Goal: Transaction & Acquisition: Purchase product/service

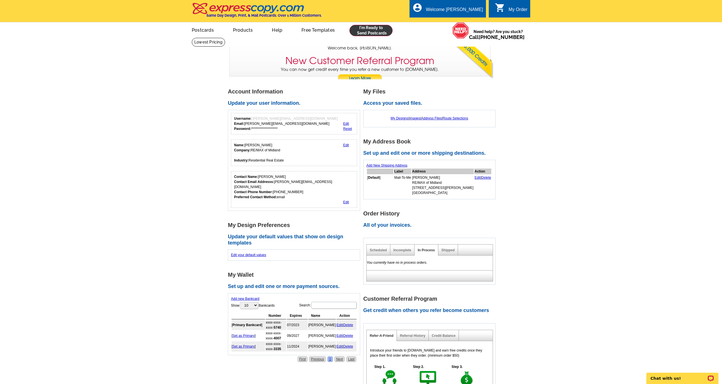
click at [365, 29] on link at bounding box center [371, 30] width 43 height 11
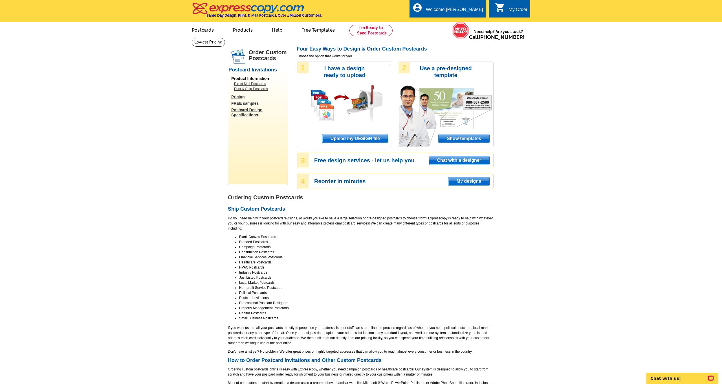
click at [371, 139] on span "Upload my DESIGN file" at bounding box center [356, 138] width 66 height 8
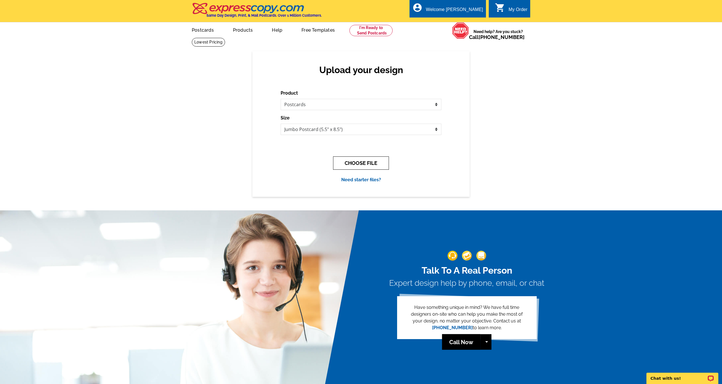
click at [364, 164] on button "CHOOSE FILE" at bounding box center [361, 162] width 56 height 13
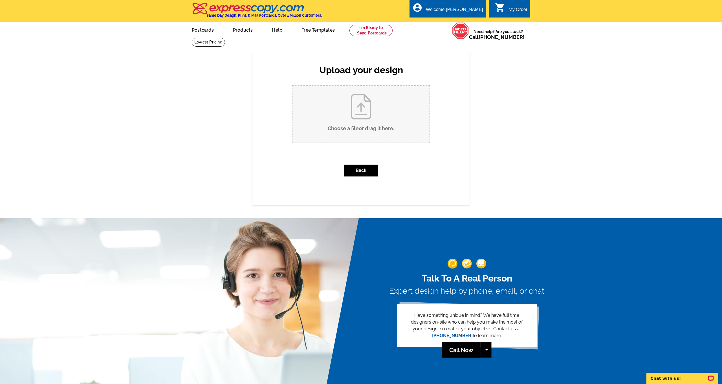
click at [359, 122] on input "Choose a file or drag it here ." at bounding box center [361, 114] width 137 height 57
click at [360, 113] on input "Choose a file or drag it here ." at bounding box center [361, 114] width 137 height 57
click at [372, 105] on input "Choose a file or drag it here ." at bounding box center [361, 114] width 137 height 57
type input "C:\fakepath\“When parents live nearby, life gets easier—for everyone.”.pdf"
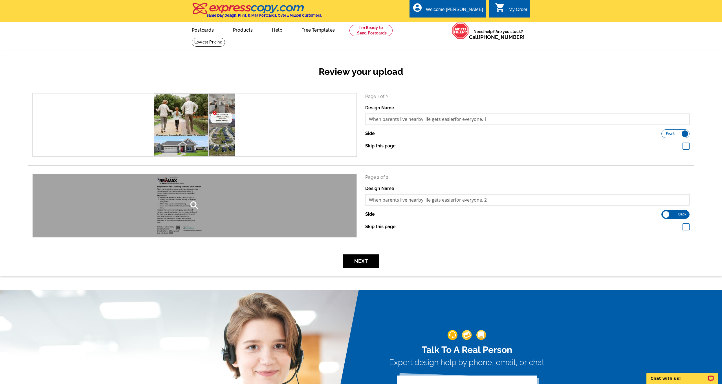
click at [219, 210] on div "search" at bounding box center [195, 205] width 324 height 63
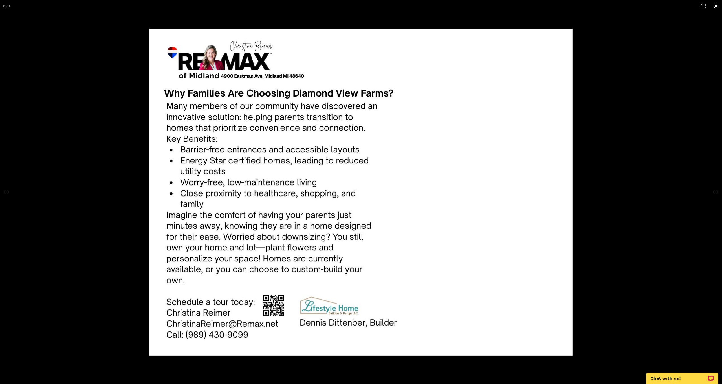
click at [715, 6] on button at bounding box center [716, 6] width 12 height 12
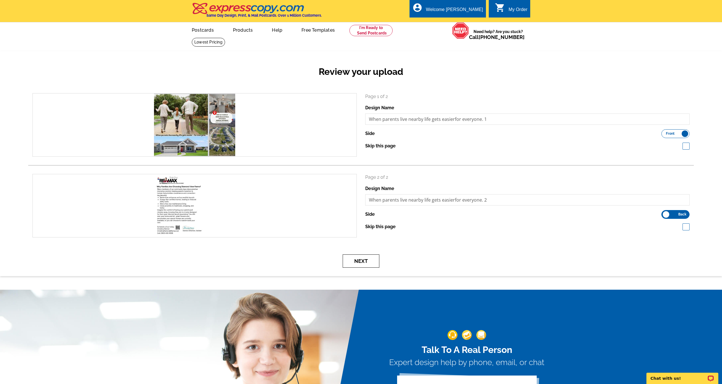
click at [356, 264] on button "Next" at bounding box center [361, 260] width 37 height 13
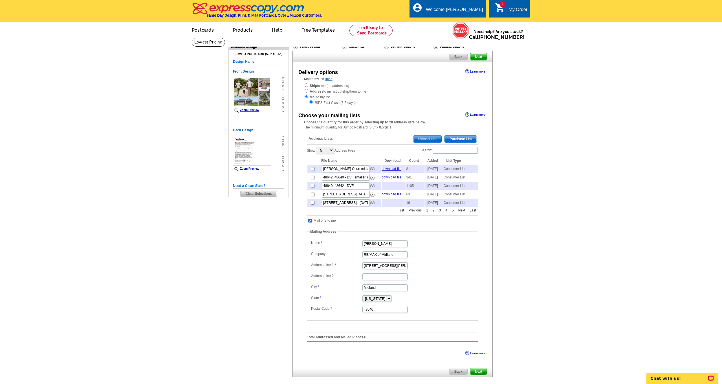
click at [463, 136] on span "Purchase List" at bounding box center [461, 138] width 32 height 7
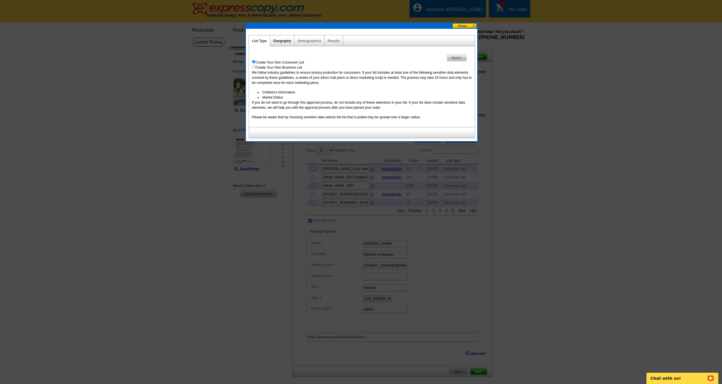
click at [281, 40] on link "Geography" at bounding box center [282, 41] width 18 height 4
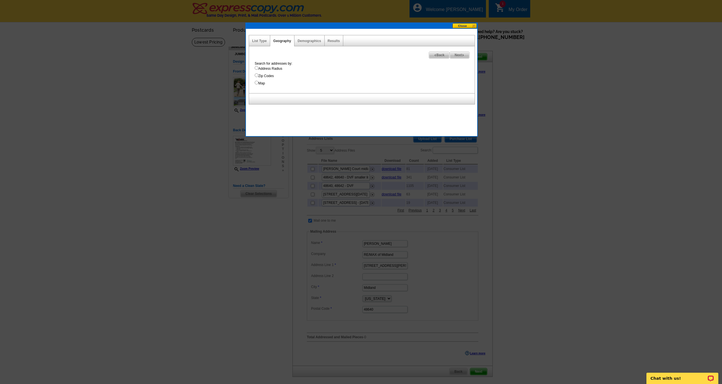
click at [256, 84] on input "Map" at bounding box center [257, 83] width 4 height 4
radio input "true"
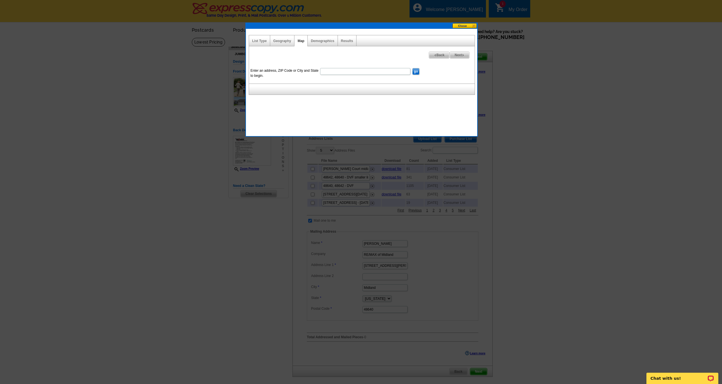
click at [333, 73] on input "Enter an address, ZIP Code or City and State to begin." at bounding box center [365, 71] width 90 height 7
type input "midland"
click at [415, 71] on input "go" at bounding box center [416, 71] width 7 height 7
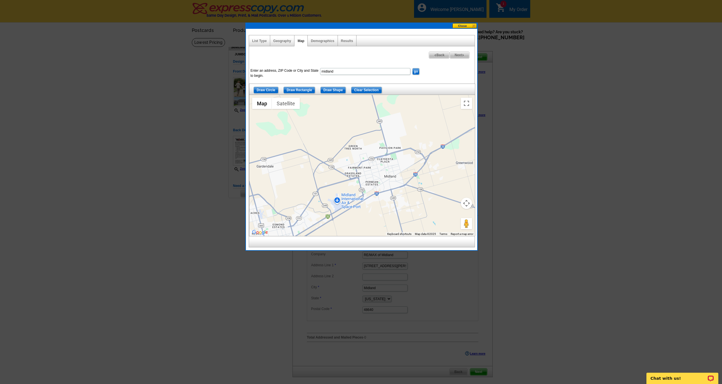
click at [359, 72] on input "midland" at bounding box center [365, 71] width 90 height 7
type input "midland MI"
click at [416, 72] on input "go" at bounding box center [416, 71] width 7 height 7
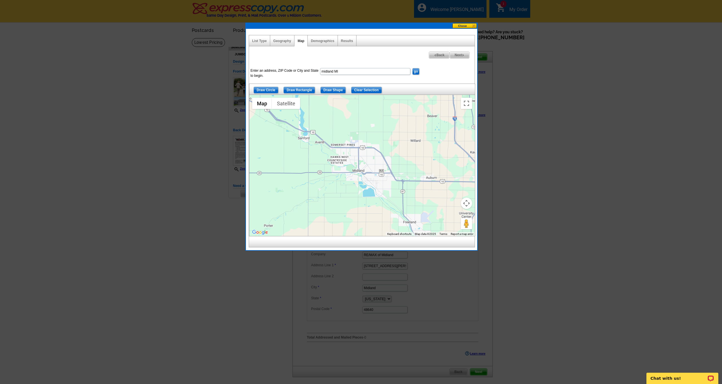
click at [266, 90] on input "Draw Circle" at bounding box center [266, 90] width 25 height 7
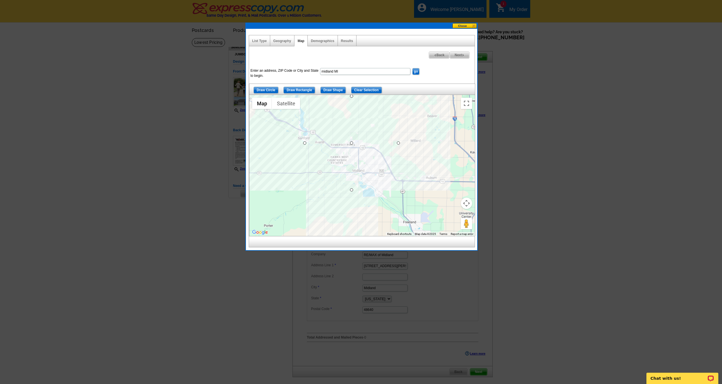
drag, startPoint x: 353, startPoint y: 144, endPoint x: 393, endPoint y: 166, distance: 45.2
click at [369, 91] on input "Clear Selection" at bounding box center [366, 90] width 31 height 7
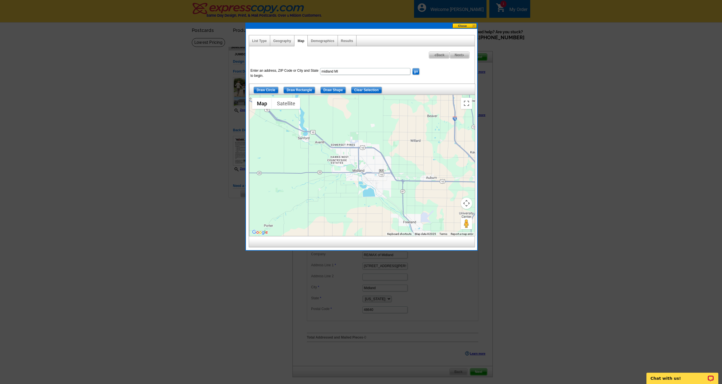
click at [338, 90] on input "Draw Shape" at bounding box center [334, 90] width 26 height 7
click at [331, 97] on div at bounding box center [362, 165] width 226 height 141
drag, startPoint x: 329, startPoint y: 98, endPoint x: 397, endPoint y: 104, distance: 67.9
click at [397, 104] on div at bounding box center [362, 165] width 226 height 141
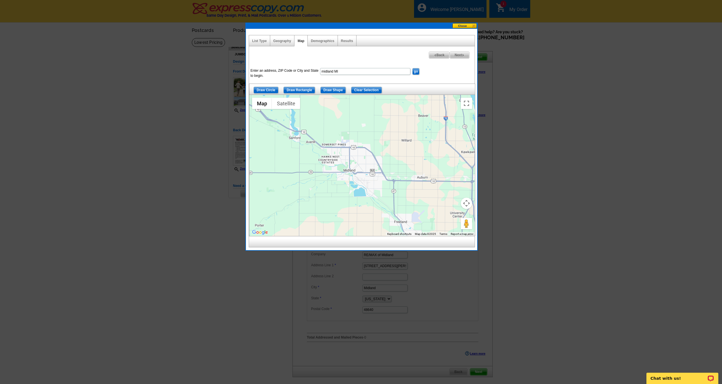
drag, startPoint x: 323, startPoint y: 102, endPoint x: 314, endPoint y: 101, distance: 9.0
click at [314, 101] on div at bounding box center [362, 165] width 226 height 141
click at [329, 89] on input "Draw Shape" at bounding box center [334, 90] width 26 height 7
click at [328, 113] on div at bounding box center [362, 165] width 226 height 141
click at [322, 97] on div at bounding box center [362, 165] width 226 height 141
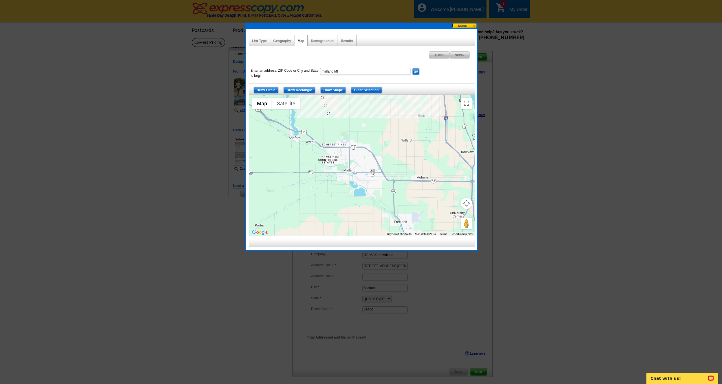
click at [376, 99] on div at bounding box center [362, 165] width 226 height 141
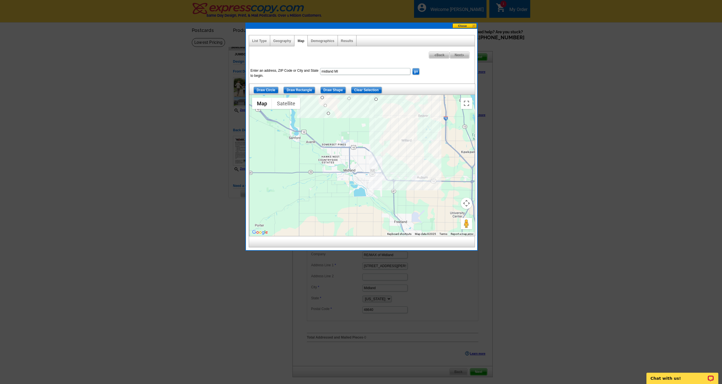
click at [401, 132] on div at bounding box center [362, 165] width 226 height 141
click at [396, 179] on div at bounding box center [362, 165] width 226 height 141
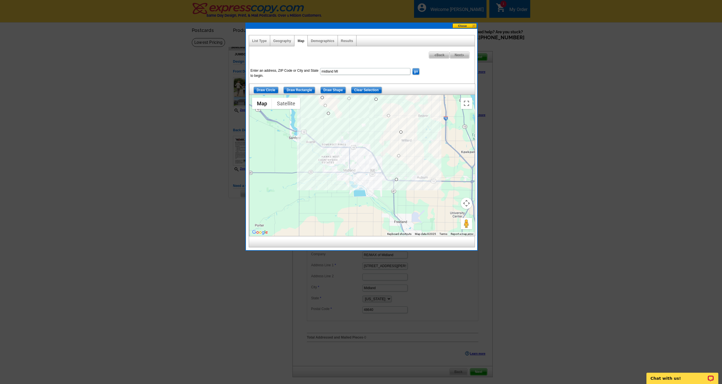
click at [353, 175] on div at bounding box center [362, 165] width 226 height 141
drag, startPoint x: 316, startPoint y: 170, endPoint x: 316, endPoint y: 156, distance: 14.4
click at [316, 170] on div at bounding box center [362, 165] width 226 height 141
click at [316, 136] on div at bounding box center [362, 165] width 226 height 141
click at [328, 113] on div at bounding box center [362, 165] width 226 height 141
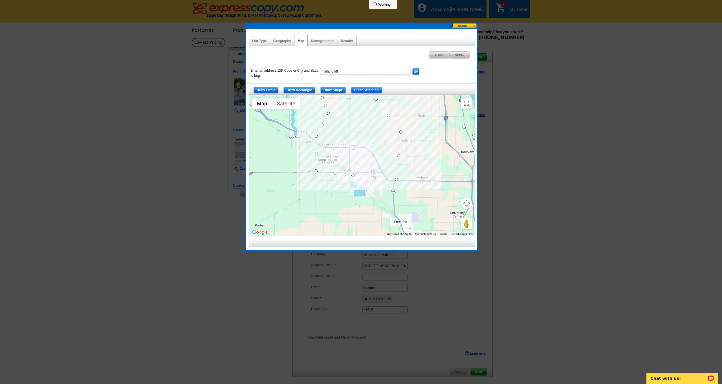
click at [459, 56] on span "Next" at bounding box center [459, 55] width 19 height 7
select select
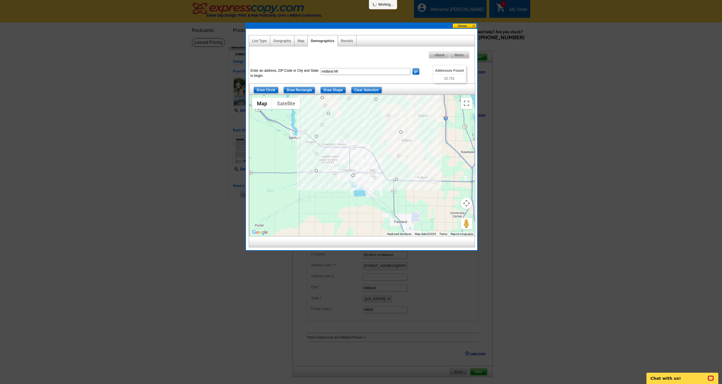
select select
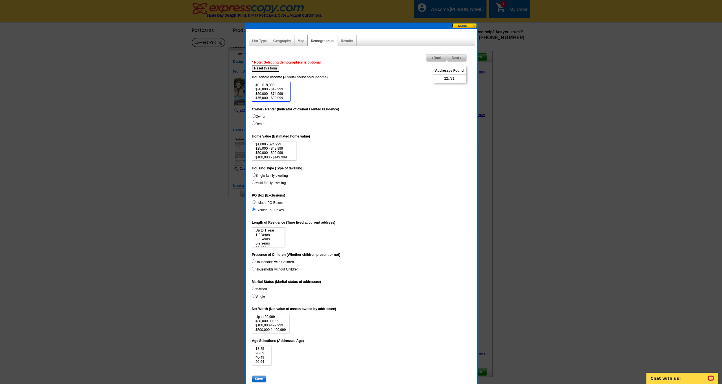
select select "75000-99999"
click at [264, 98] on option "$75,000 - $99,999" at bounding box center [271, 98] width 32 height 4
click at [255, 115] on input "Owner" at bounding box center [254, 116] width 4 height 4
radio input "true"
select select "100000-149999"
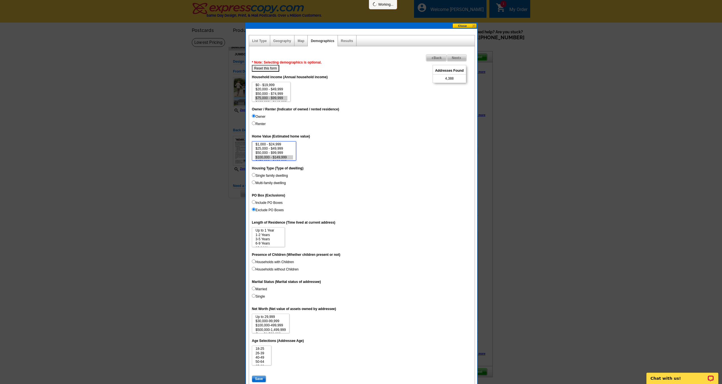
click at [264, 156] on option "$100,000 - $149,999" at bounding box center [274, 157] width 38 height 4
click at [253, 174] on input "Single family dwelling" at bounding box center [254, 175] width 4 height 4
radio input "true"
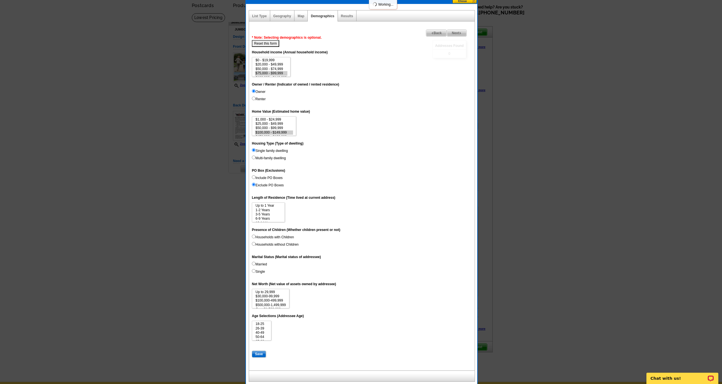
scroll to position [40, 0]
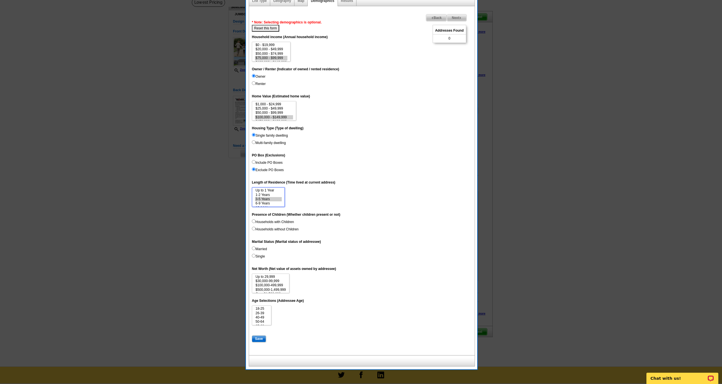
click at [266, 197] on option "3-5 Years" at bounding box center [268, 199] width 27 height 4
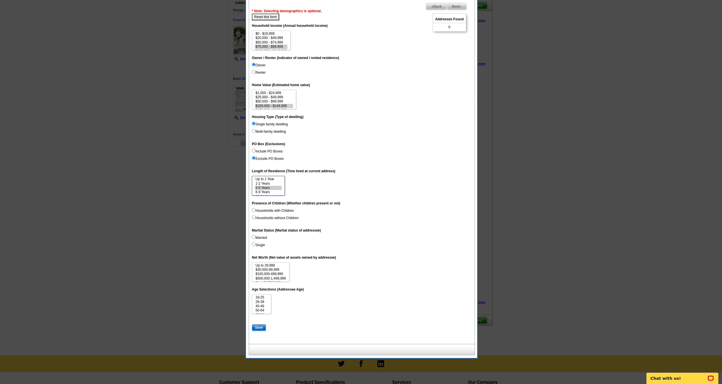
select select "3-5"
click at [272, 190] on option "6-9 Years" at bounding box center [268, 192] width 27 height 4
click at [254, 209] on input "Households with Children" at bounding box center [254, 210] width 4 height 4
radio input "true"
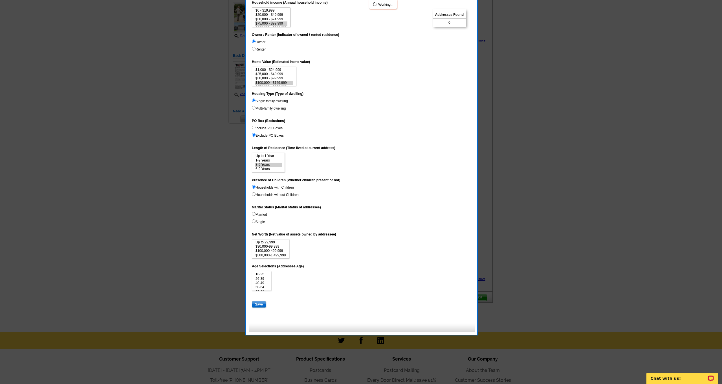
scroll to position [82, 0]
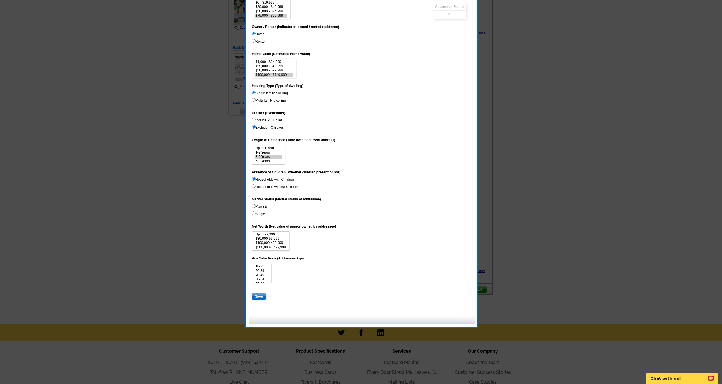
click at [253, 204] on input "Married" at bounding box center [254, 206] width 4 height 4
radio input "true"
click at [282, 245] on option "$500,000-1,499,999" at bounding box center [270, 247] width 31 height 4
select select "100000-499999"
click at [282, 242] on option "$100,000-499,999" at bounding box center [270, 243] width 31 height 4
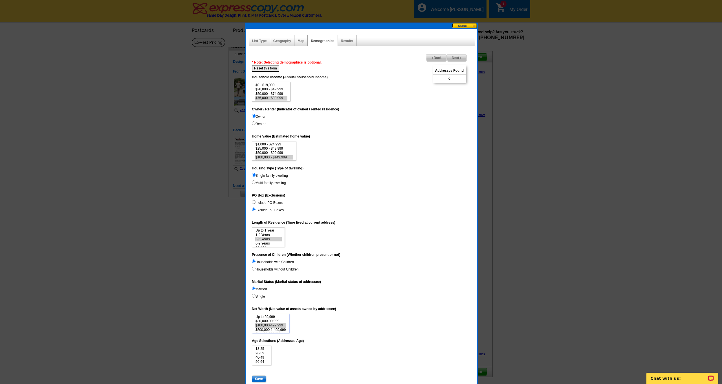
scroll to position [0, 0]
click at [341, 295] on dd "Married Single" at bounding box center [362, 293] width 220 height 15
select select "3-5"
click at [267, 238] on option "3-5 Years" at bounding box center [268, 239] width 27 height 4
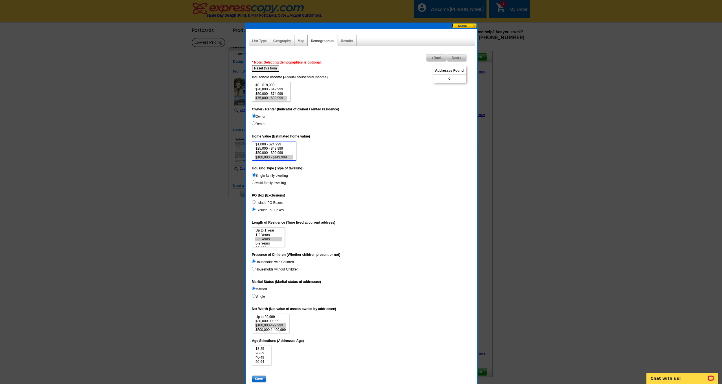
select select "50000-99999"
click at [271, 151] on option "$50,000 - $99,999" at bounding box center [274, 153] width 38 height 4
click at [270, 70] on button "Reset this form" at bounding box center [265, 68] width 27 height 7
select select
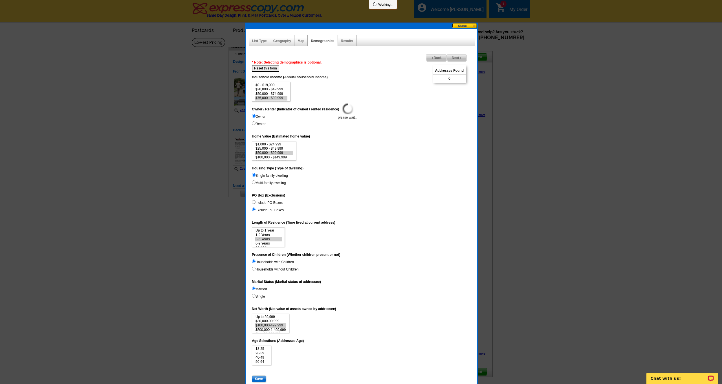
select select
select select "75000-99999"
click at [277, 98] on option "$75,000 - $99,999" at bounding box center [271, 98] width 32 height 4
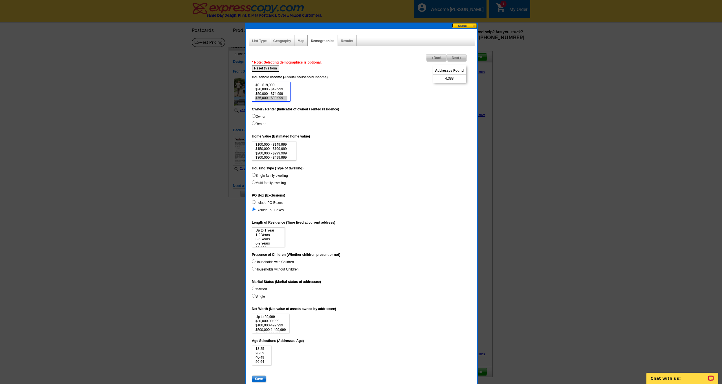
scroll to position [17, 0]
click at [282, 151] on option "$300,000 - $499,999" at bounding box center [274, 153] width 38 height 4
select select "300000-499999"
click at [283, 156] on option "$500,000 - $999,999" at bounding box center [274, 157] width 38 height 4
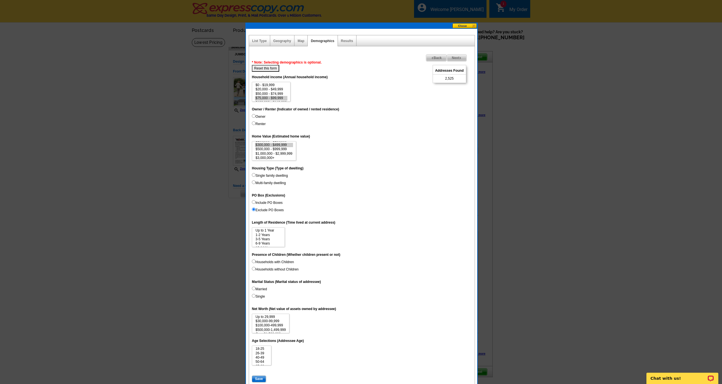
click at [253, 173] on input "Single family dwelling" at bounding box center [254, 175] width 4 height 4
radio input "true"
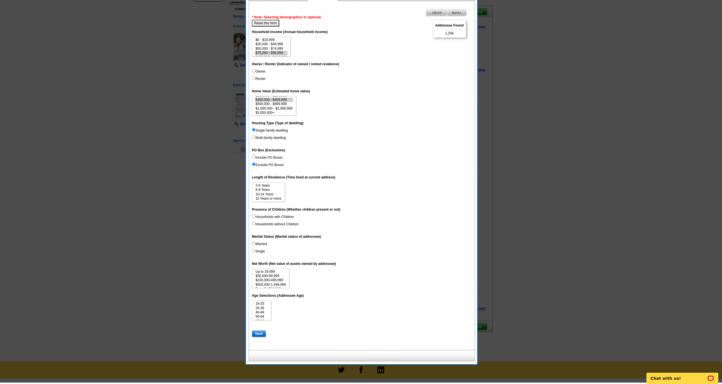
scroll to position [48, 0]
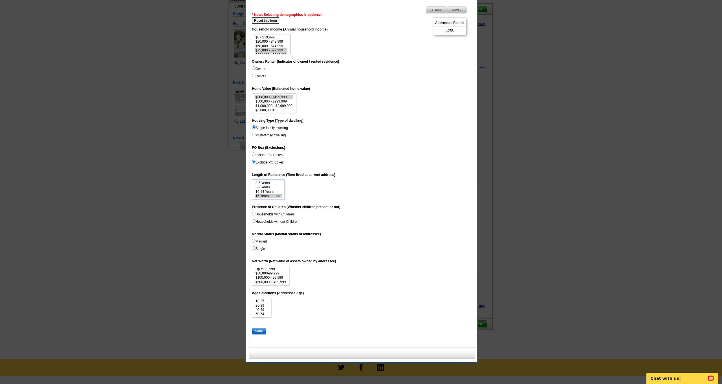
click at [274, 194] on option "15 Years or more" at bounding box center [268, 196] width 27 height 4
click at [273, 190] on option "10-14 Years" at bounding box center [268, 192] width 27 height 4
select select "6-9"
click at [269, 185] on option "6-9 Years" at bounding box center [268, 187] width 27 height 4
click at [254, 212] on input "Households with Children" at bounding box center [254, 214] width 4 height 4
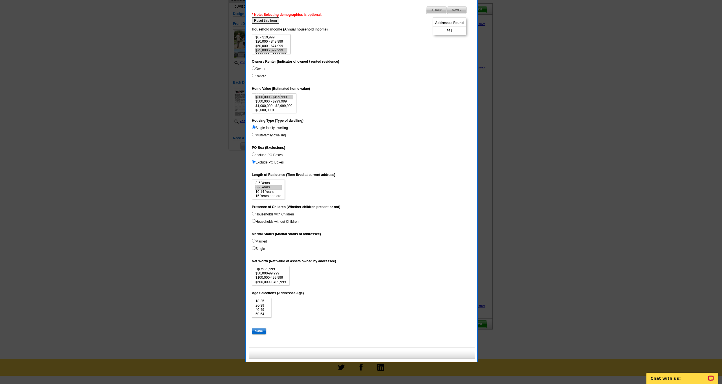
radio input "true"
click at [254, 239] on input "Married" at bounding box center [254, 241] width 4 height 4
radio input "true"
click at [278, 271] on option "$100,000-499,999" at bounding box center [270, 273] width 31 height 4
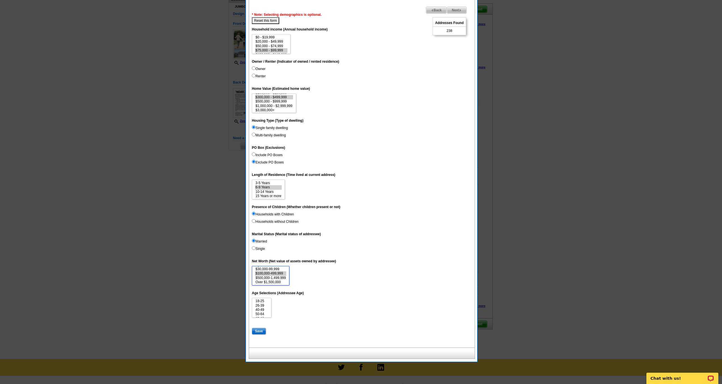
click at [281, 276] on option "$500,000-1,499,999" at bounding box center [270, 278] width 31 height 4
select select "100000-499999"
click at [280, 280] on option "Over $1,500,000" at bounding box center [270, 282] width 31 height 4
click at [266, 303] on option "26-39" at bounding box center [261, 305] width 13 height 4
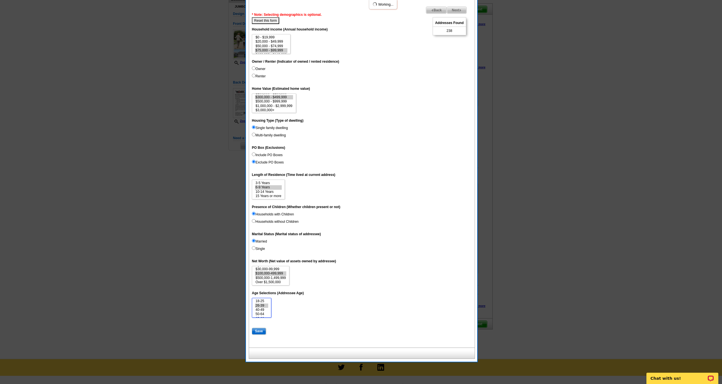
click at [266, 308] on option "40-49" at bounding box center [261, 310] width 13 height 4
click at [266, 312] on option "50-64" at bounding box center [261, 314] width 13 height 4
click at [266, 304] on option "65-69" at bounding box center [261, 306] width 13 height 4
click at [266, 308] on option "70-74" at bounding box center [261, 310] width 13 height 4
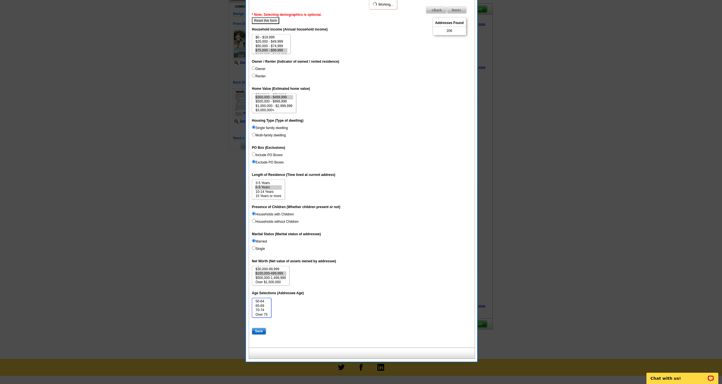
select select "26-39"
click at [266, 312] on option "Over 75" at bounding box center [261, 314] width 13 height 4
click at [260, 328] on input "Save" at bounding box center [259, 331] width 14 height 7
select select
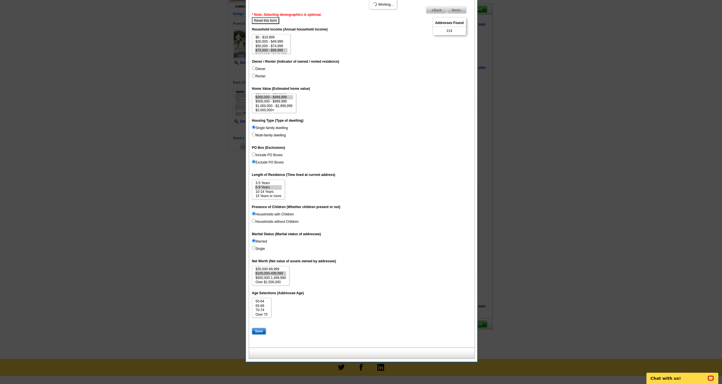
select select
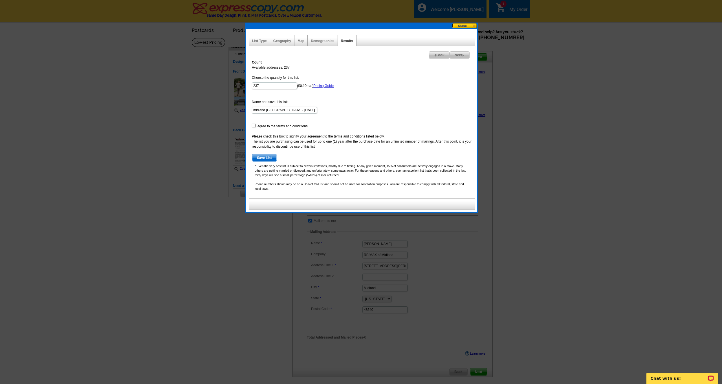
scroll to position [0, 0]
click at [301, 110] on input "midland MI - Sep 03" at bounding box center [284, 110] width 65 height 7
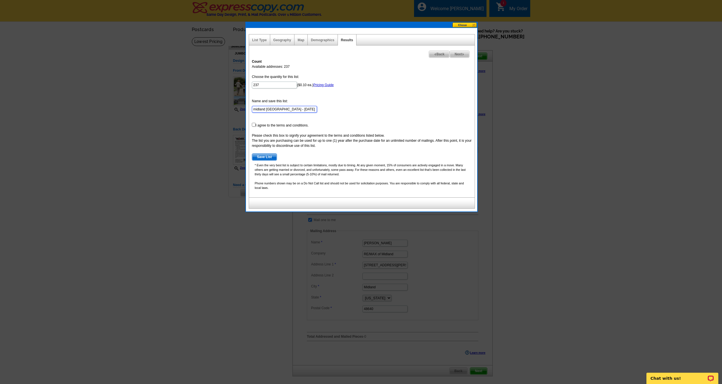
type input "midland [GEOGRAPHIC_DATA] - [DATE] Lifestyle homes adults with parents"
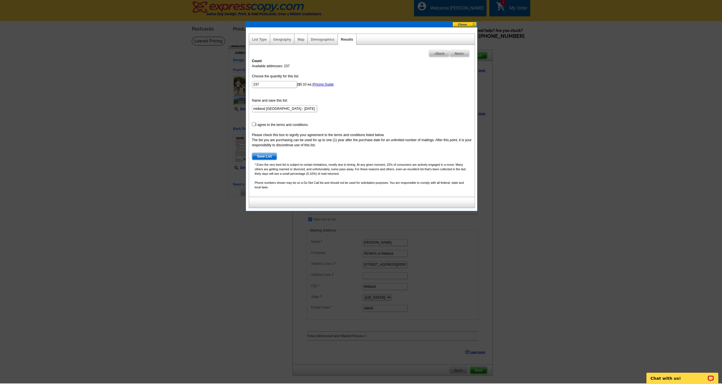
click at [254, 125] on input "checkbox" at bounding box center [254, 124] width 4 height 4
checkbox input "true"
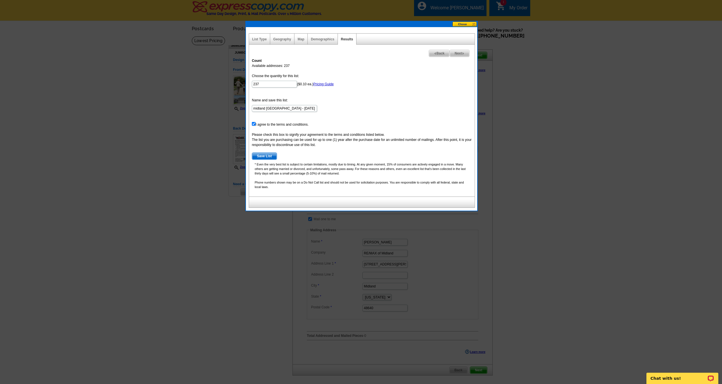
click at [268, 156] on span "Save List" at bounding box center [264, 156] width 25 height 7
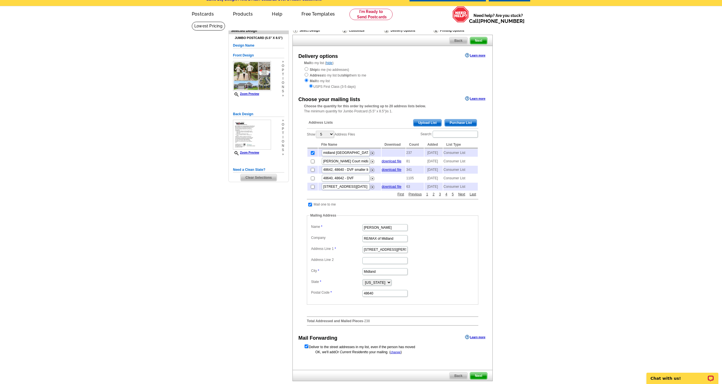
scroll to position [17, 0]
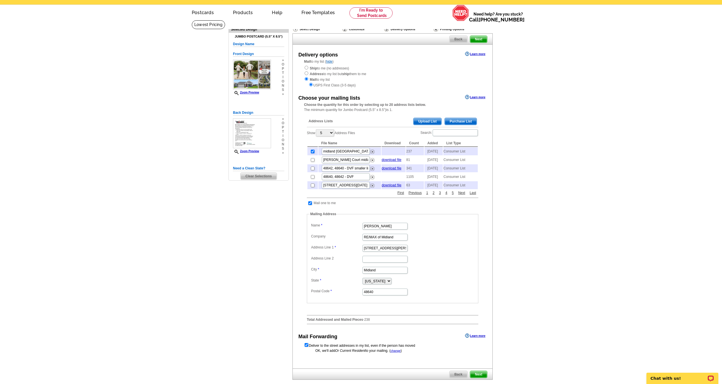
click at [463, 119] on span "Purchase List" at bounding box center [461, 121] width 32 height 7
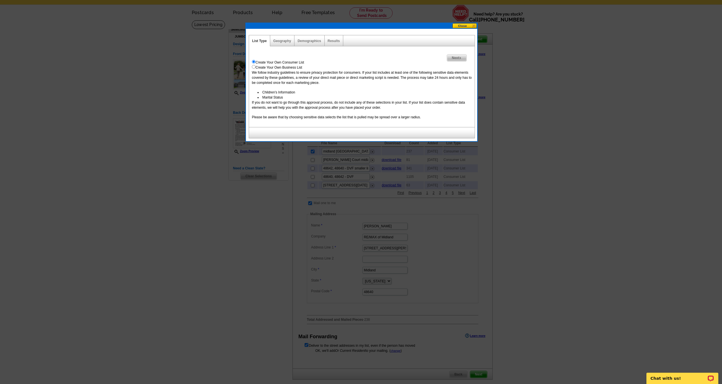
click at [463, 27] on button at bounding box center [465, 25] width 25 height 5
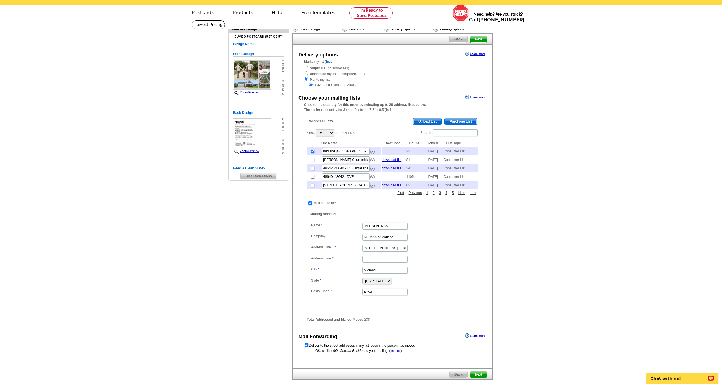
click at [477, 39] on span "Next" at bounding box center [478, 39] width 17 height 7
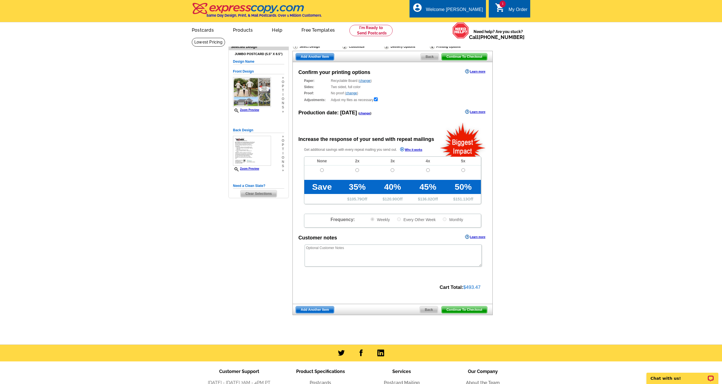
radio input "false"
click at [322, 170] on input "radio" at bounding box center [322, 170] width 4 height 4
radio input "true"
click at [477, 308] on span "Continue To Checkout" at bounding box center [464, 309] width 45 height 7
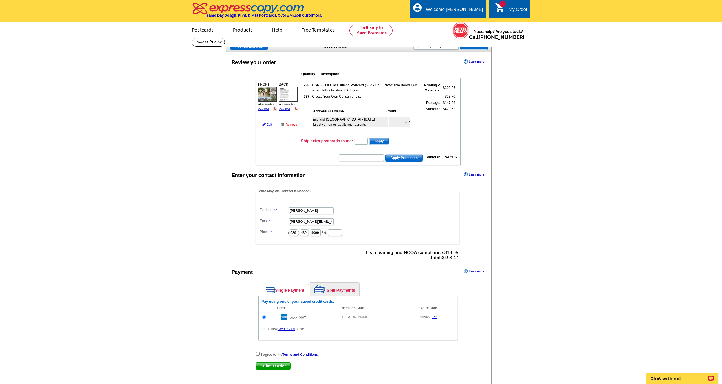
scroll to position [0, 0]
click at [365, 140] on input "text" at bounding box center [361, 141] width 13 height 7
type input "5"
click at [384, 141] on span "Apply" at bounding box center [379, 141] width 19 height 7
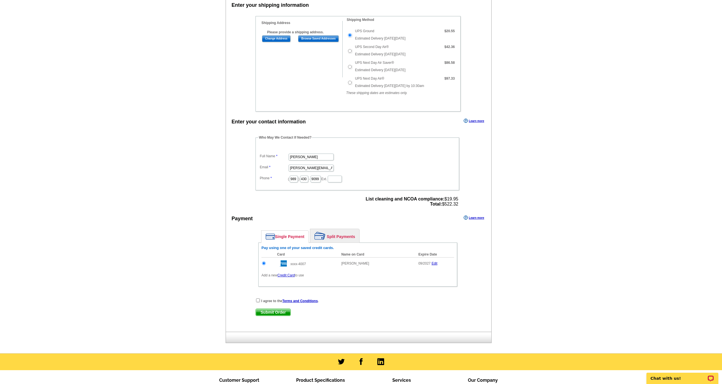
scroll to position [281, 0]
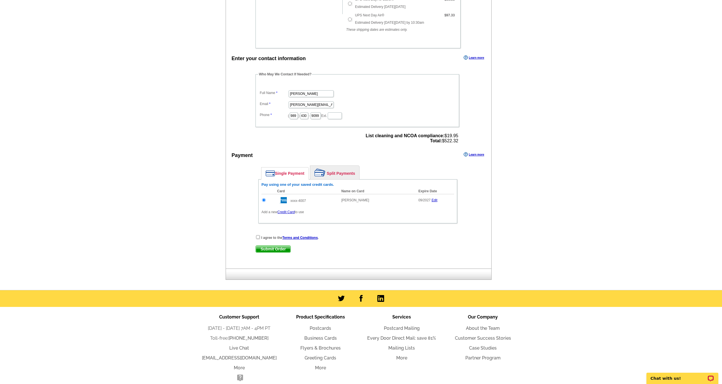
click at [258, 237] on input "checkbox" at bounding box center [258, 237] width 4 height 4
checkbox input "true"
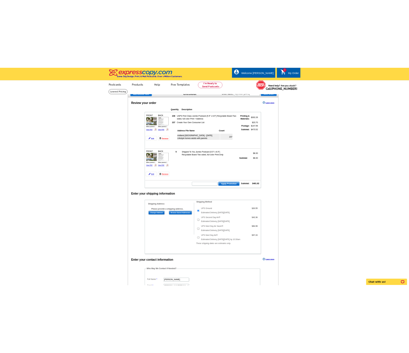
scroll to position [0, 0]
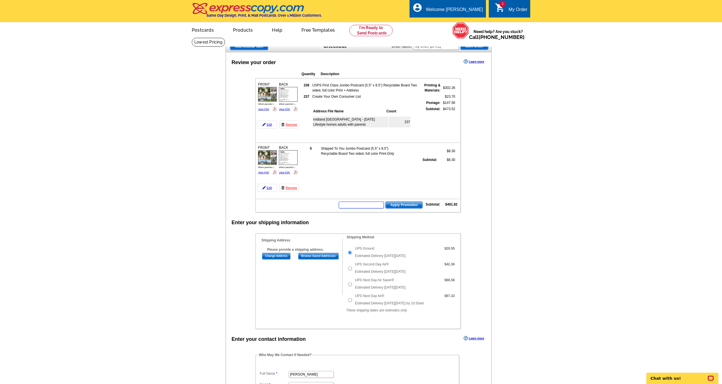
click at [363, 207] on input "text" at bounding box center [361, 204] width 45 height 7
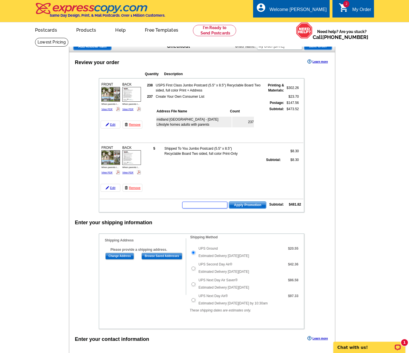
type input "F"
type input "GROW0825"
click at [251, 206] on span "Apply Promotion" at bounding box center [247, 204] width 37 height 7
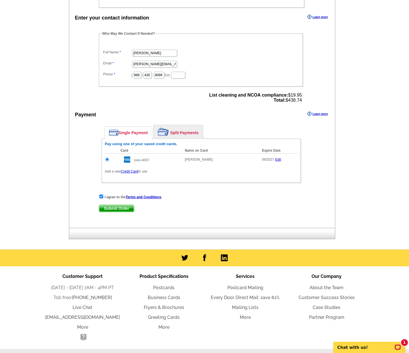
scroll to position [317, 0]
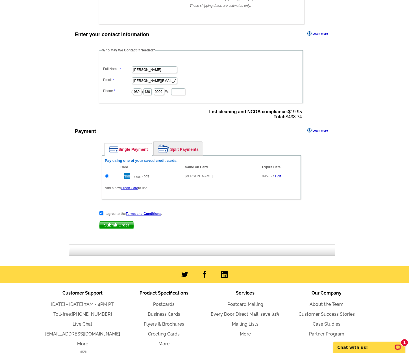
click at [133, 188] on link "Credit Card" at bounding box center [129, 188] width 17 height 4
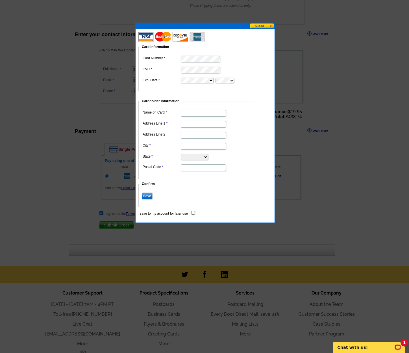
click at [194, 115] on input "Name on Card" at bounding box center [203, 113] width 45 height 7
click at [202, 113] on input "DANIEL" at bounding box center [203, 113] width 45 height 7
type input "DANIEL REIMER"
click at [194, 125] on input "Address Line 1" at bounding box center [203, 124] width 45 height 7
type input "[STREET_ADDRESS][PERSON_NAME]"
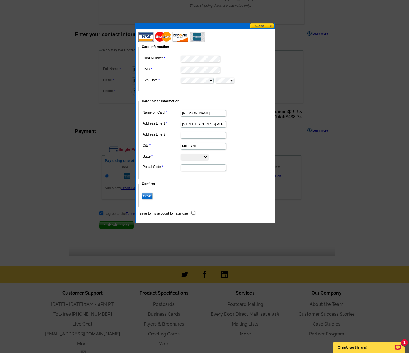
type input "MIDLAND"
click at [165, 161] on dl "Name on Card DANIEL REIMER Address Line 1 3926 MOREL COURT Address Line 2 City …" at bounding box center [196, 139] width 110 height 63
select select "MI"
type input "48642"
click at [254, 159] on fieldset "Cardholder Information Name on Card DANIEL REIMER Address Line 1 3926 MOREL COU…" at bounding box center [196, 138] width 116 height 80
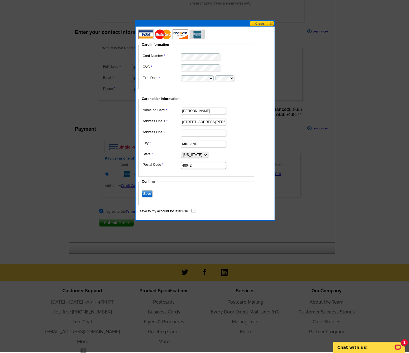
scroll to position [320, 0]
click at [192, 209] on input "save to my account for later use" at bounding box center [193, 210] width 4 height 4
checkbox input "true"
click at [148, 194] on input "Save" at bounding box center [147, 193] width 11 height 7
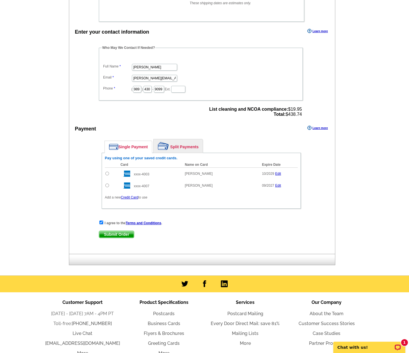
click at [106, 173] on input "radio" at bounding box center [107, 174] width 4 height 4
radio input "true"
click at [120, 232] on span "Submit Order" at bounding box center [116, 234] width 35 height 7
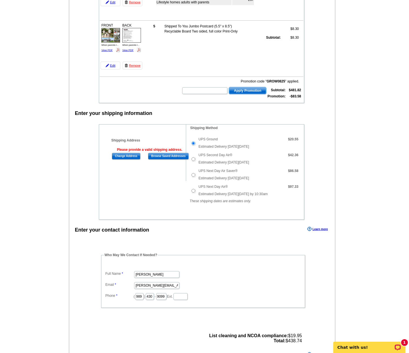
scroll to position [109, 0]
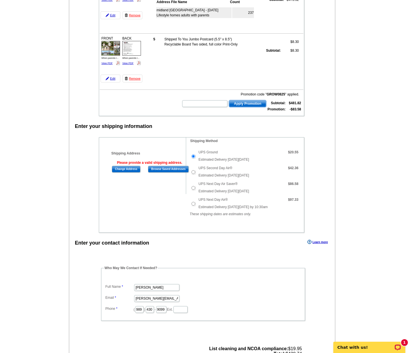
click at [140, 163] on b "Please provide a valid shipping address." at bounding box center [149, 163] width 65 height 4
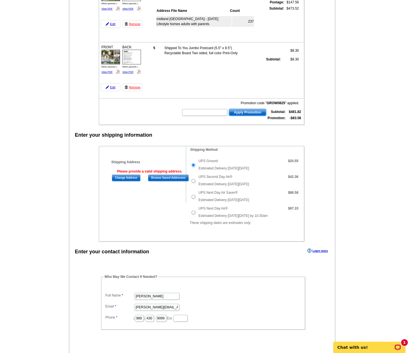
click at [163, 179] on input "Browse Saved Addresses" at bounding box center [168, 177] width 41 height 7
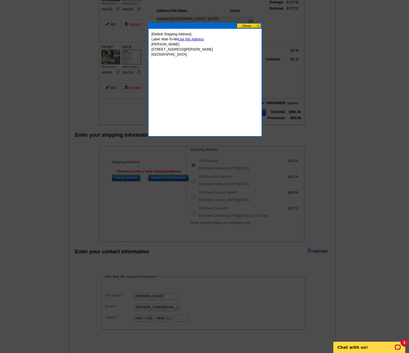
click at [197, 39] on link "Use this Address" at bounding box center [190, 39] width 25 height 4
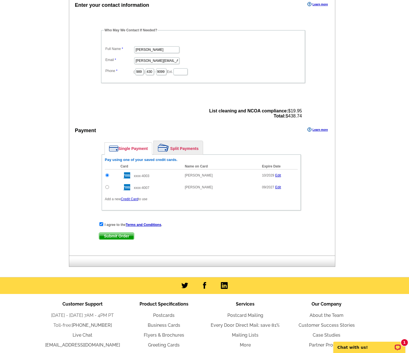
scroll to position [400, 0]
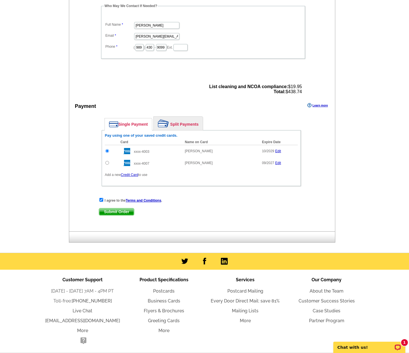
click at [120, 211] on span "Submit Order" at bounding box center [116, 211] width 35 height 7
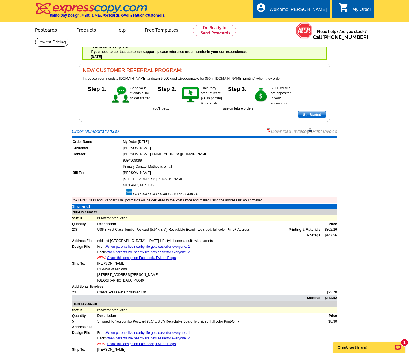
click at [318, 130] on link "Print Invoice" at bounding box center [322, 131] width 29 height 5
click at [277, 132] on link "Download Invoice" at bounding box center [286, 131] width 40 height 5
